Goal: Task Accomplishment & Management: Manage account settings

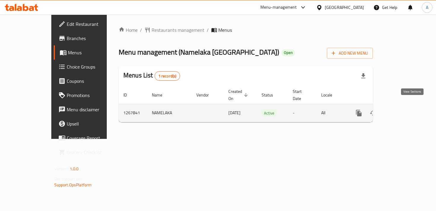
click at [405, 109] on icon "enhanced table" at bounding box center [401, 112] width 7 height 7
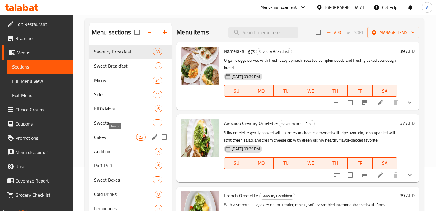
scroll to position [53, 0]
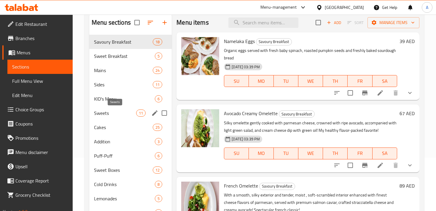
click at [110, 114] on span "Sweets" at bounding box center [115, 112] width 42 height 7
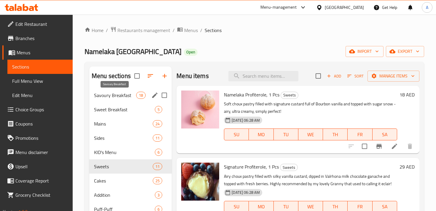
click at [115, 95] on span "Savoury Breakfast" at bounding box center [115, 95] width 42 height 7
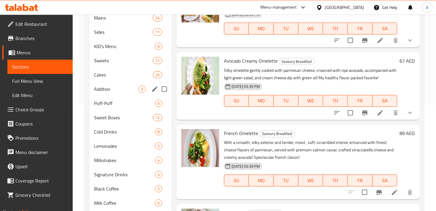
scroll to position [95, 0]
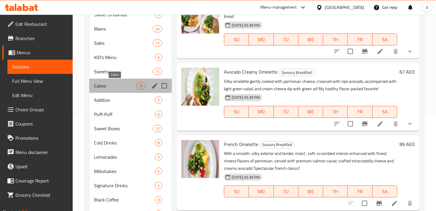
click at [103, 87] on span "Cakes" at bounding box center [115, 85] width 42 height 7
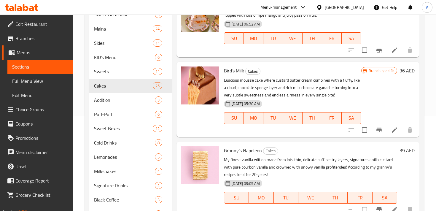
scroll to position [154, 0]
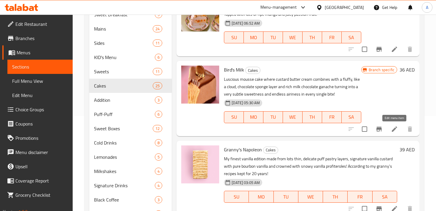
click at [394, 132] on icon at bounding box center [394, 128] width 7 height 7
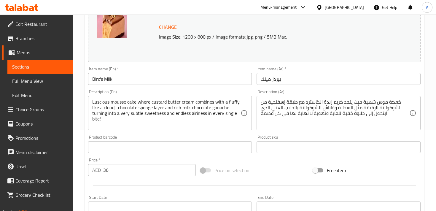
scroll to position [91, 0]
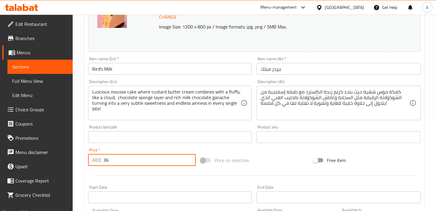
drag, startPoint x: 132, startPoint y: 158, endPoint x: 102, endPoint y: 157, distance: 29.4
click at [102, 157] on div "AED 36 Price *" at bounding box center [142, 160] width 108 height 12
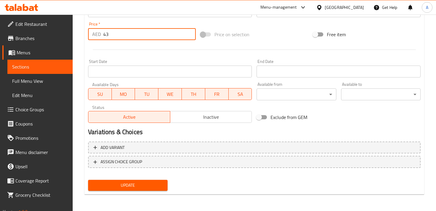
type input "43"
click at [141, 181] on span "Update" at bounding box center [128, 184] width 70 height 7
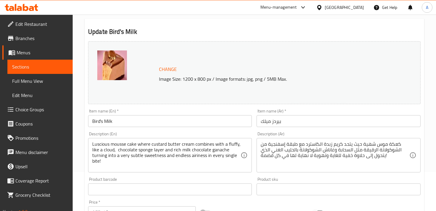
scroll to position [0, 0]
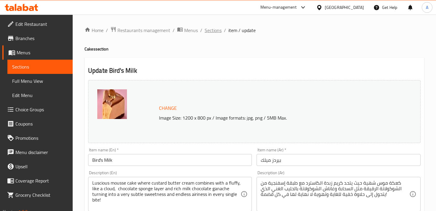
click at [214, 31] on span "Sections" at bounding box center [213, 30] width 17 height 7
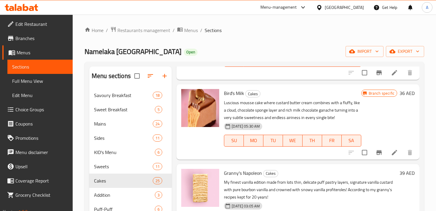
scroll to position [222, 0]
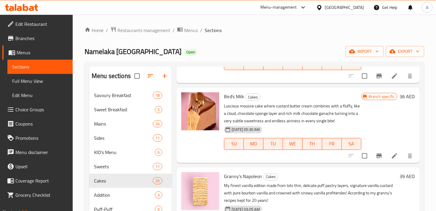
click at [396, 153] on icon at bounding box center [394, 155] width 5 height 5
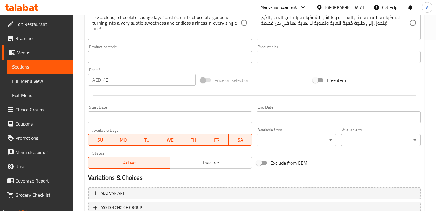
scroll to position [217, 0]
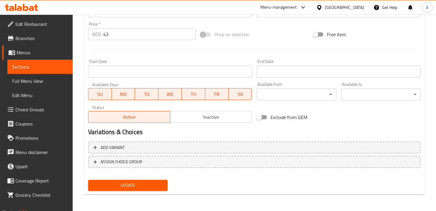
click at [132, 184] on span "Update" at bounding box center [128, 184] width 70 height 7
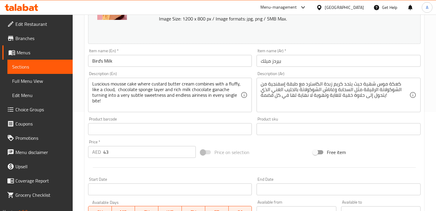
scroll to position [0, 0]
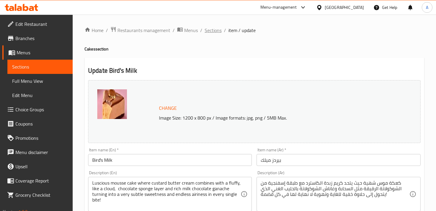
click at [214, 31] on span "Sections" at bounding box center [213, 30] width 17 height 7
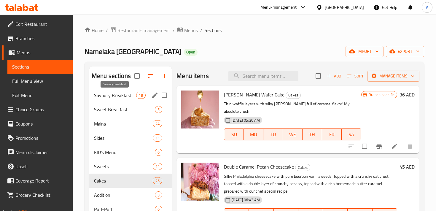
click at [115, 95] on span "Savoury Breakfast" at bounding box center [115, 95] width 42 height 7
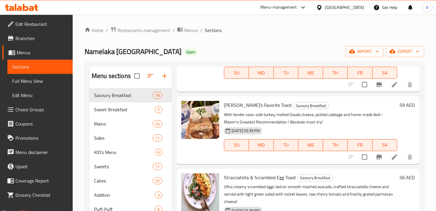
scroll to position [874, 0]
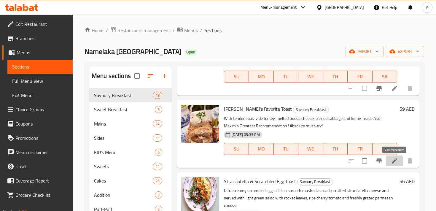
click at [394, 159] on icon at bounding box center [394, 160] width 7 height 7
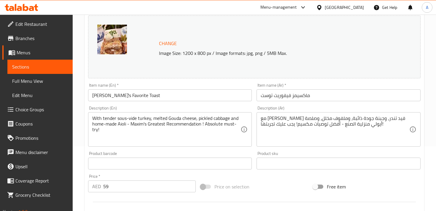
scroll to position [83, 0]
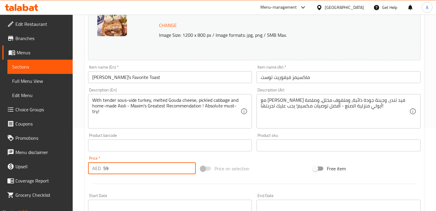
drag, startPoint x: 120, startPoint y: 170, endPoint x: 100, endPoint y: 167, distance: 20.1
click at [100, 167] on div "AED 59 Price *" at bounding box center [142, 168] width 108 height 12
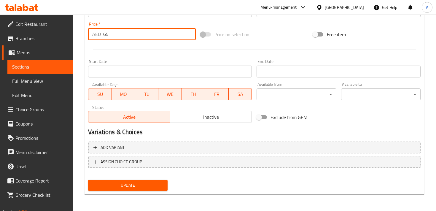
type input "65"
click at [135, 183] on span "Update" at bounding box center [128, 184] width 70 height 7
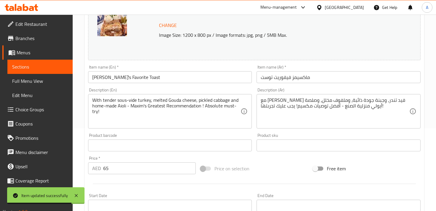
scroll to position [0, 0]
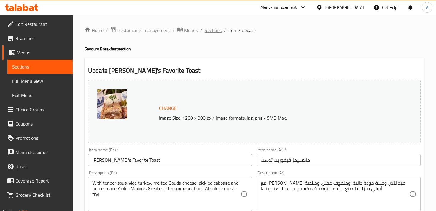
click at [216, 31] on span "Sections" at bounding box center [213, 30] width 17 height 7
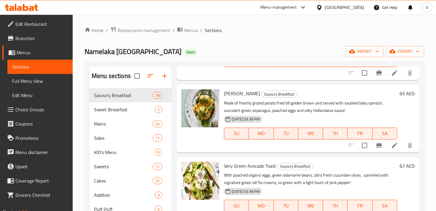
scroll to position [1071, 0]
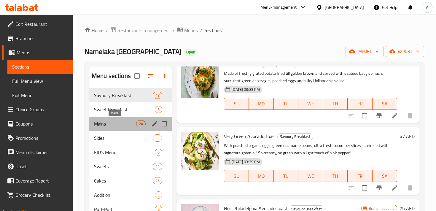
click at [113, 123] on span "Mains" at bounding box center [115, 123] width 42 height 7
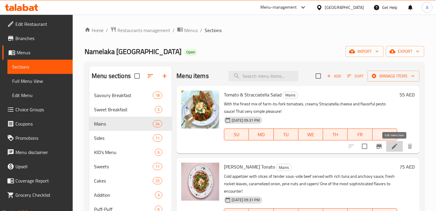
click at [394, 145] on icon at bounding box center [394, 146] width 7 height 7
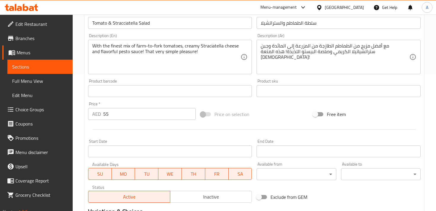
scroll to position [137, 0]
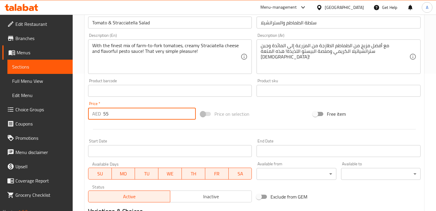
drag, startPoint x: 119, startPoint y: 114, endPoint x: 100, endPoint y: 111, distance: 19.6
click at [100, 111] on div "AED 55 Price *" at bounding box center [142, 114] width 108 height 12
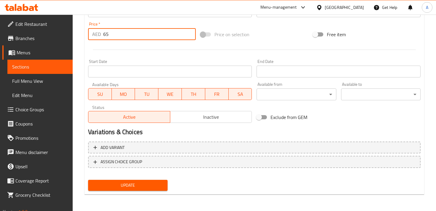
type input "65"
click at [140, 187] on span "Update" at bounding box center [128, 184] width 70 height 7
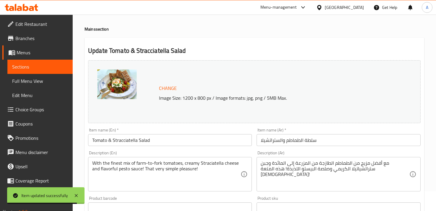
scroll to position [0, 0]
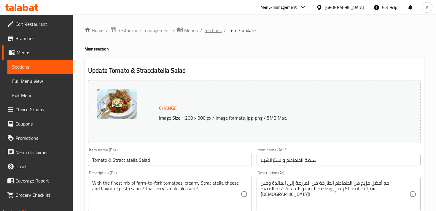
click at [213, 33] on span "Sections" at bounding box center [213, 30] width 17 height 7
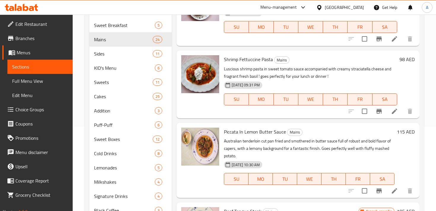
scroll to position [77, 0]
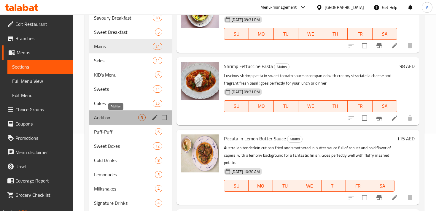
click at [110, 117] on span "Addition" at bounding box center [116, 117] width 44 height 7
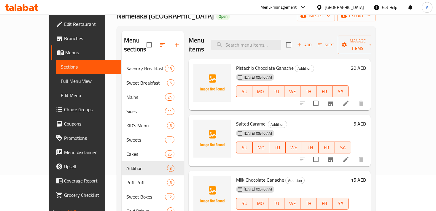
scroll to position [24, 0]
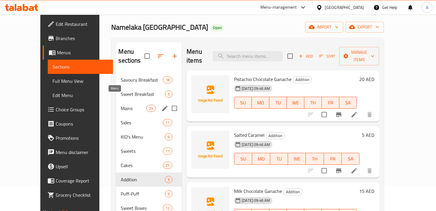
click at [121, 105] on span "Mains" at bounding box center [133, 108] width 25 height 7
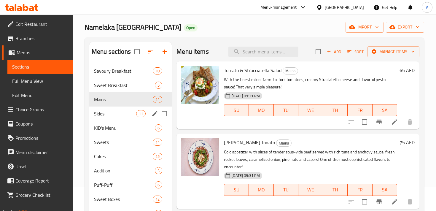
click at [105, 120] on div "Sides 11" at bounding box center [130, 113] width 82 height 14
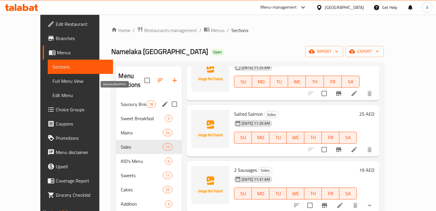
click at [121, 101] on span "Savoury Breakfast" at bounding box center [133, 104] width 25 height 7
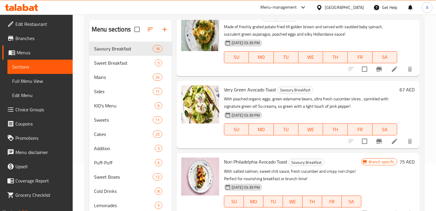
scroll to position [49, 0]
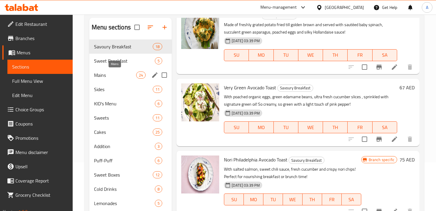
click at [107, 74] on span "Mains" at bounding box center [115, 74] width 42 height 7
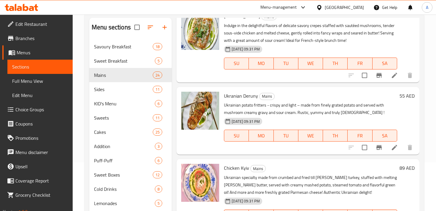
scroll to position [797, 0]
click at [395, 144] on icon at bounding box center [394, 147] width 7 height 7
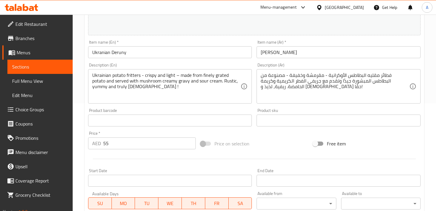
scroll to position [118, 0]
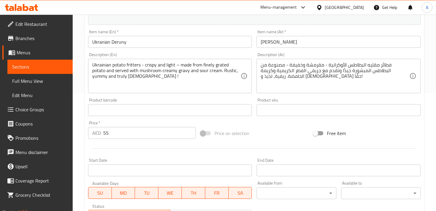
click at [119, 132] on input "55" at bounding box center [149, 133] width 93 height 12
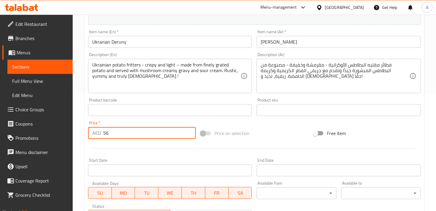
scroll to position [217, 0]
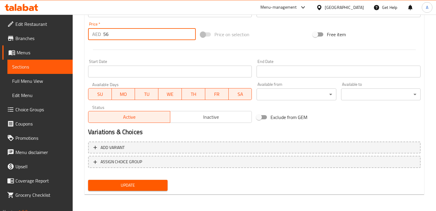
type input "56"
click at [132, 187] on span "Update" at bounding box center [128, 184] width 70 height 7
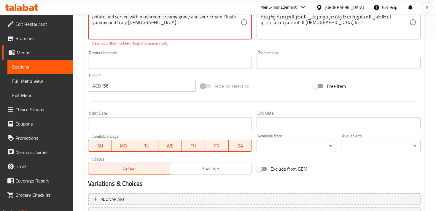
scroll to position [112, 0]
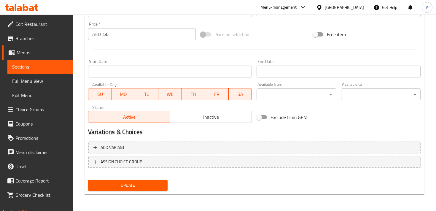
click at [130, 185] on span "Update" at bounding box center [128, 184] width 70 height 7
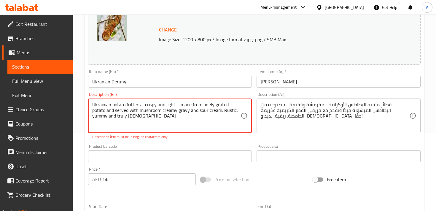
click at [147, 117] on textarea "Ukrainian potato fritters - crispy and light – made from finely grated potato a…" at bounding box center [166, 116] width 148 height 28
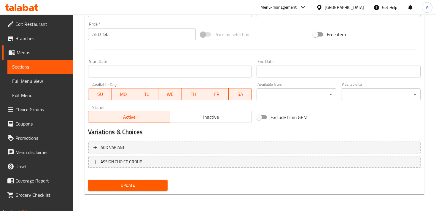
click at [129, 182] on span "Update" at bounding box center [128, 184] width 70 height 7
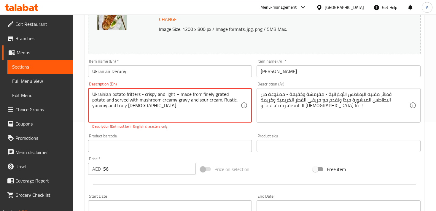
click at [123, 106] on textarea "Ukrainian potato fritters - crispy and light – made from finely grated potato a…" at bounding box center [166, 105] width 148 height 28
click at [156, 106] on textarea "Ukrainian potato fritters - crispy and light – made from finely grated potato a…" at bounding box center [166, 105] width 148 height 28
click at [123, 105] on textarea "Ukrainian potato fritters - crispy and light – made from finely grated potato a…" at bounding box center [166, 105] width 148 height 28
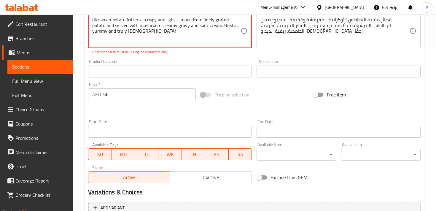
scroll to position [85, 0]
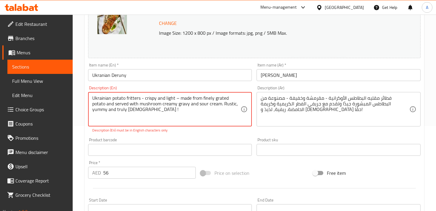
click at [178, 99] on textarea "Ukrainian potato fritters - crispy and light – made from finely grated potato a…" at bounding box center [166, 109] width 148 height 28
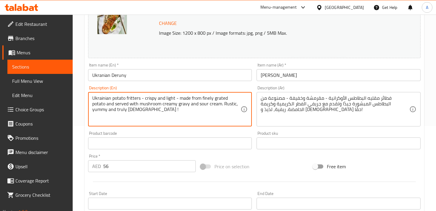
scroll to position [217, 0]
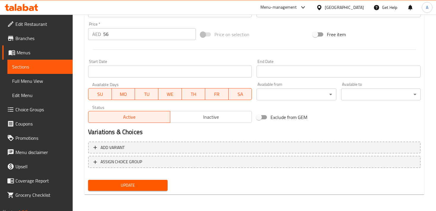
type textarea "Ukrainian potato fritters - crispy and light - made from finely grated potato a…"
click at [125, 184] on span "Update" at bounding box center [128, 184] width 70 height 7
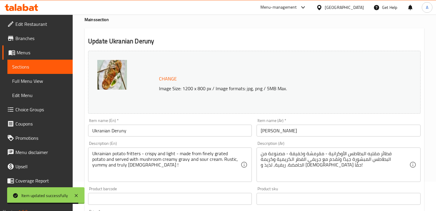
scroll to position [0, 0]
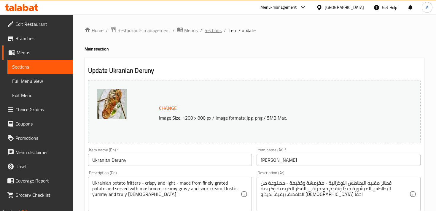
click at [211, 30] on span "Sections" at bounding box center [213, 30] width 17 height 7
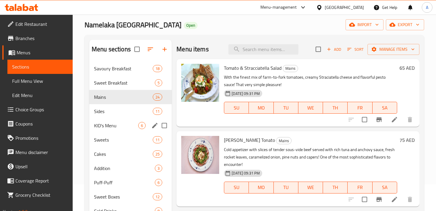
scroll to position [27, 0]
click at [109, 95] on span "Mains" at bounding box center [115, 96] width 42 height 7
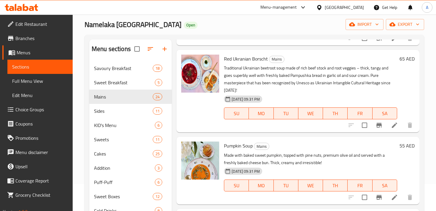
scroll to position [471, 0]
click at [394, 195] on icon at bounding box center [394, 197] width 5 height 5
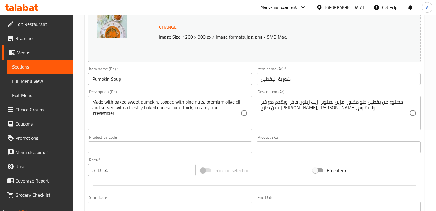
scroll to position [82, 0]
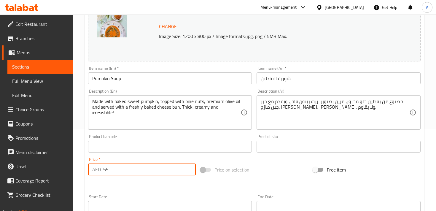
drag, startPoint x: 124, startPoint y: 173, endPoint x: 104, endPoint y: 170, distance: 20.5
click at [104, 170] on input "55" at bounding box center [149, 169] width 93 height 12
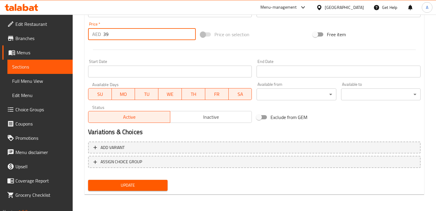
type input "39"
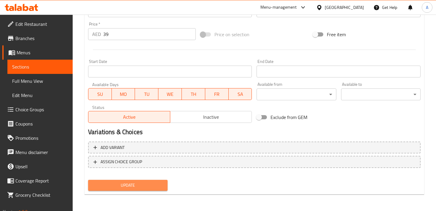
click at [142, 183] on span "Update" at bounding box center [128, 184] width 70 height 7
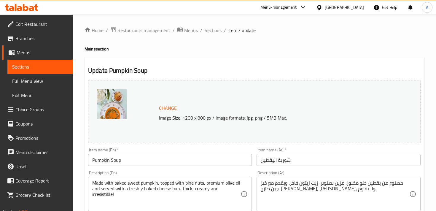
click at [54, 69] on span "Sections" at bounding box center [40, 66] width 56 height 7
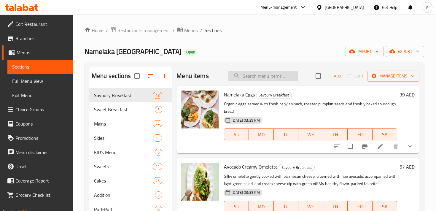
click at [256, 77] on input "search" at bounding box center [263, 76] width 70 height 10
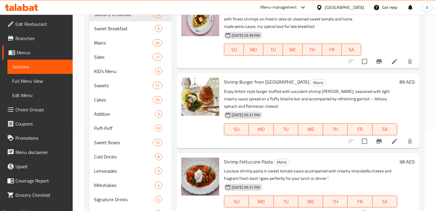
scroll to position [7, 0]
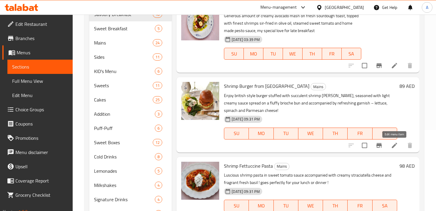
type input "shrimp"
click at [395, 145] on icon at bounding box center [394, 145] width 5 height 5
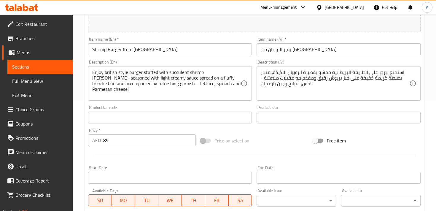
scroll to position [131, 0]
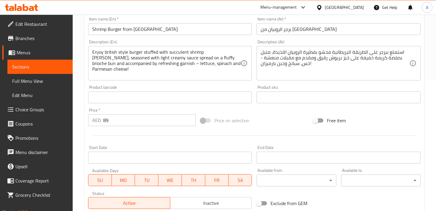
click at [121, 122] on input "89" at bounding box center [149, 120] width 93 height 12
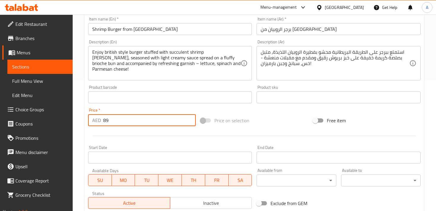
type input "8"
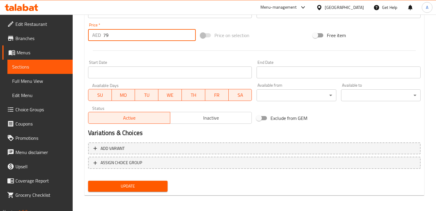
scroll to position [217, 0]
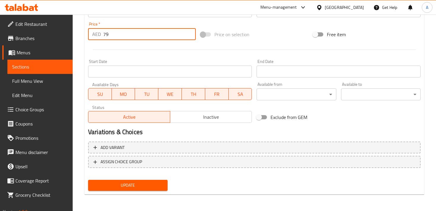
type input "79"
click at [111, 184] on span "Update" at bounding box center [128, 184] width 70 height 7
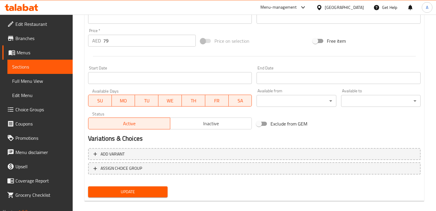
scroll to position [78, 0]
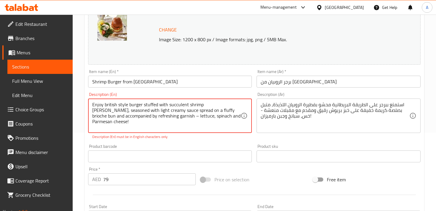
click at [138, 116] on textarea "Enjoy british style burger stuffed with succulent shrimp [PERSON_NAME], seasone…" at bounding box center [166, 116] width 148 height 28
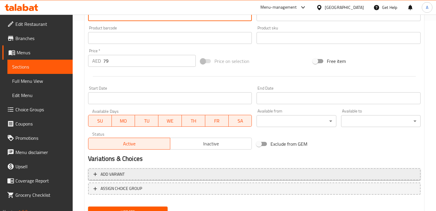
scroll to position [217, 0]
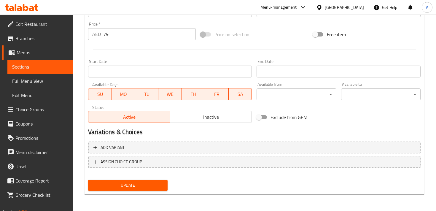
type textarea "Enjoy british style burger stuffed with succulent shrimp [PERSON_NAME], seasone…"
click at [130, 184] on span "Update" at bounding box center [128, 184] width 70 height 7
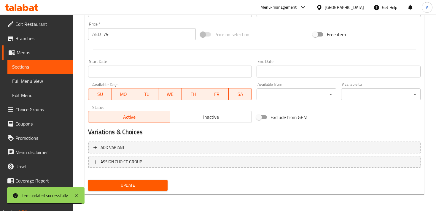
scroll to position [0, 0]
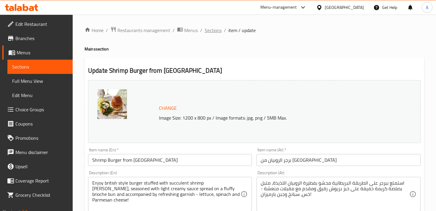
click at [214, 30] on span "Sections" at bounding box center [213, 30] width 17 height 7
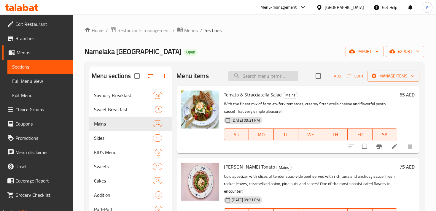
click at [275, 76] on input "search" at bounding box center [263, 76] width 70 height 10
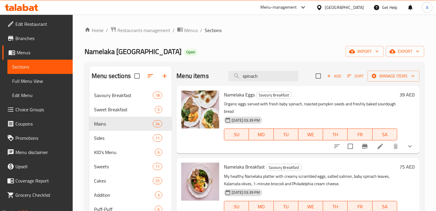
drag, startPoint x: 265, startPoint y: 78, endPoint x: 228, endPoint y: 78, distance: 36.8
click at [228, 78] on div "Menu items spinach Add Sort Manage items" at bounding box center [297, 75] width 243 height 19
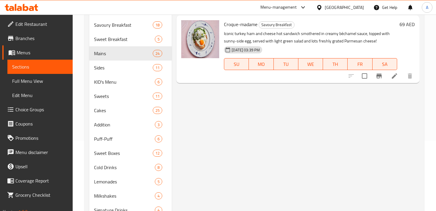
scroll to position [71, 0]
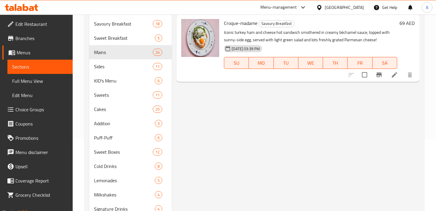
type input "croqu"
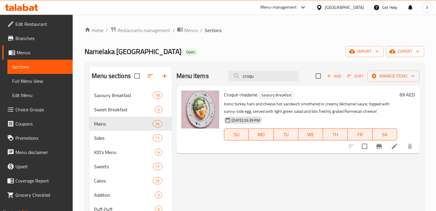
click at [34, 24] on span "Edit Restaurant" at bounding box center [41, 23] width 52 height 7
